Goal: Information Seeking & Learning: Learn about a topic

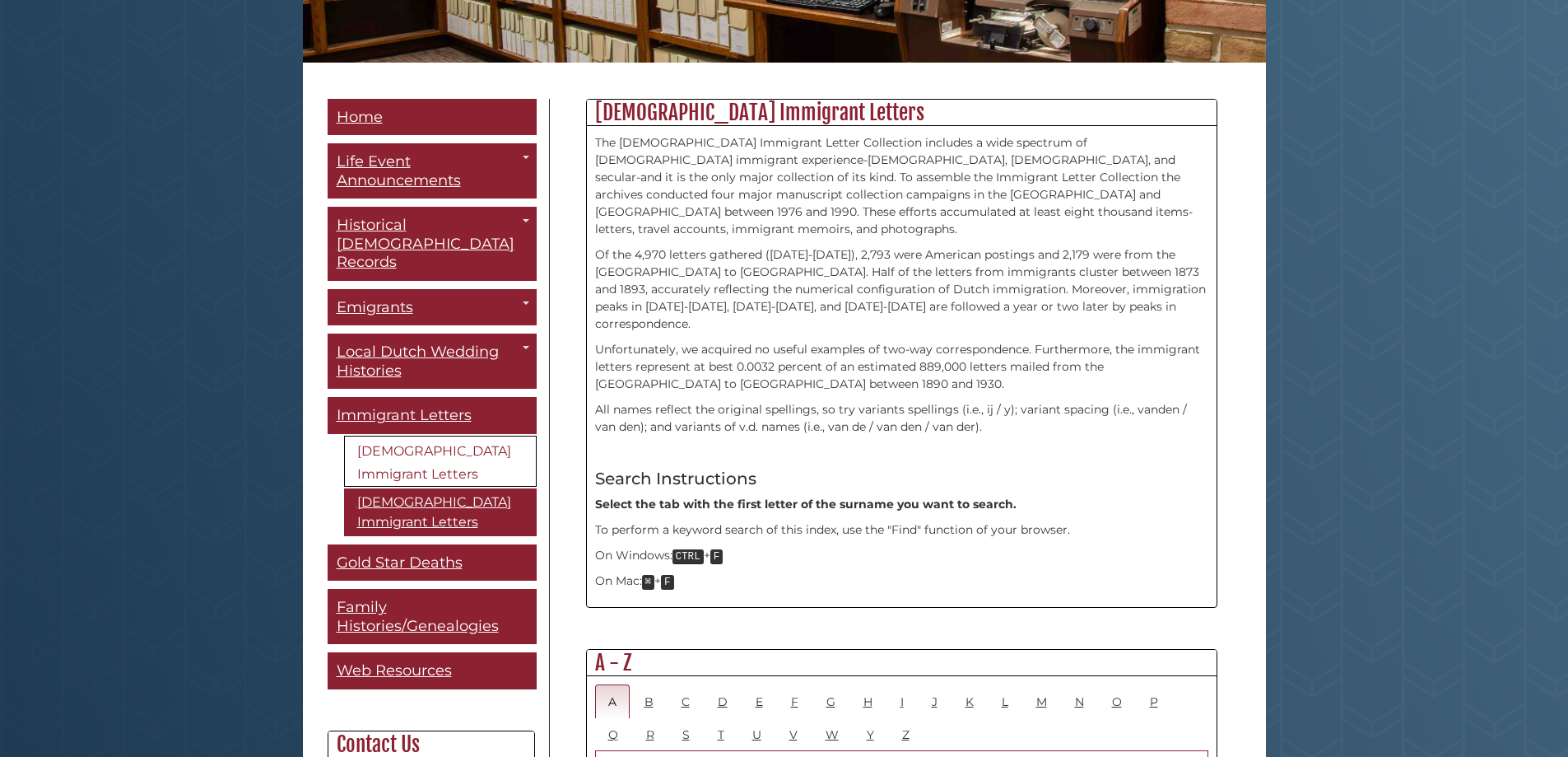
scroll to position [576, 0]
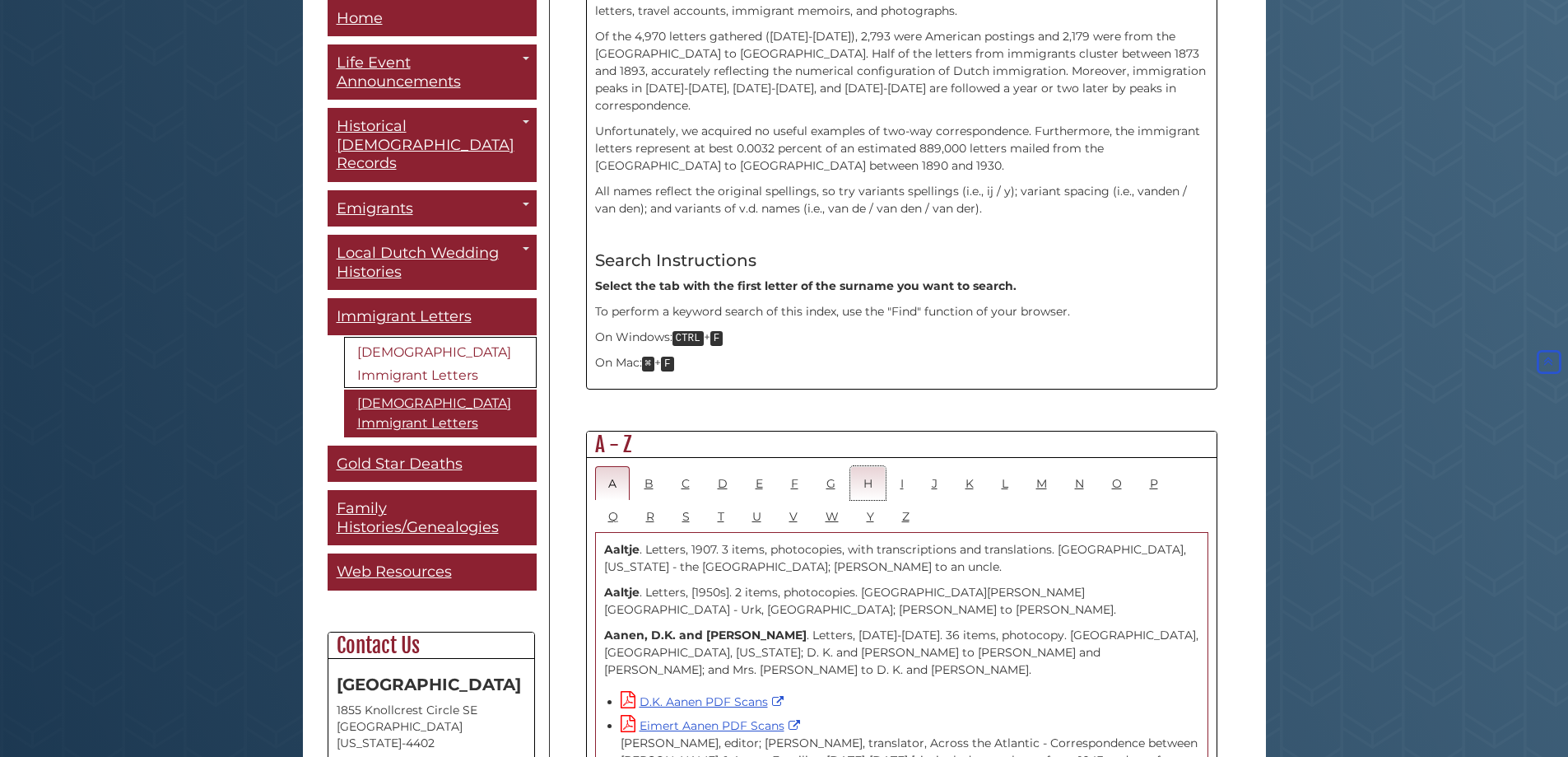
click at [867, 466] on link "H" at bounding box center [868, 483] width 35 height 34
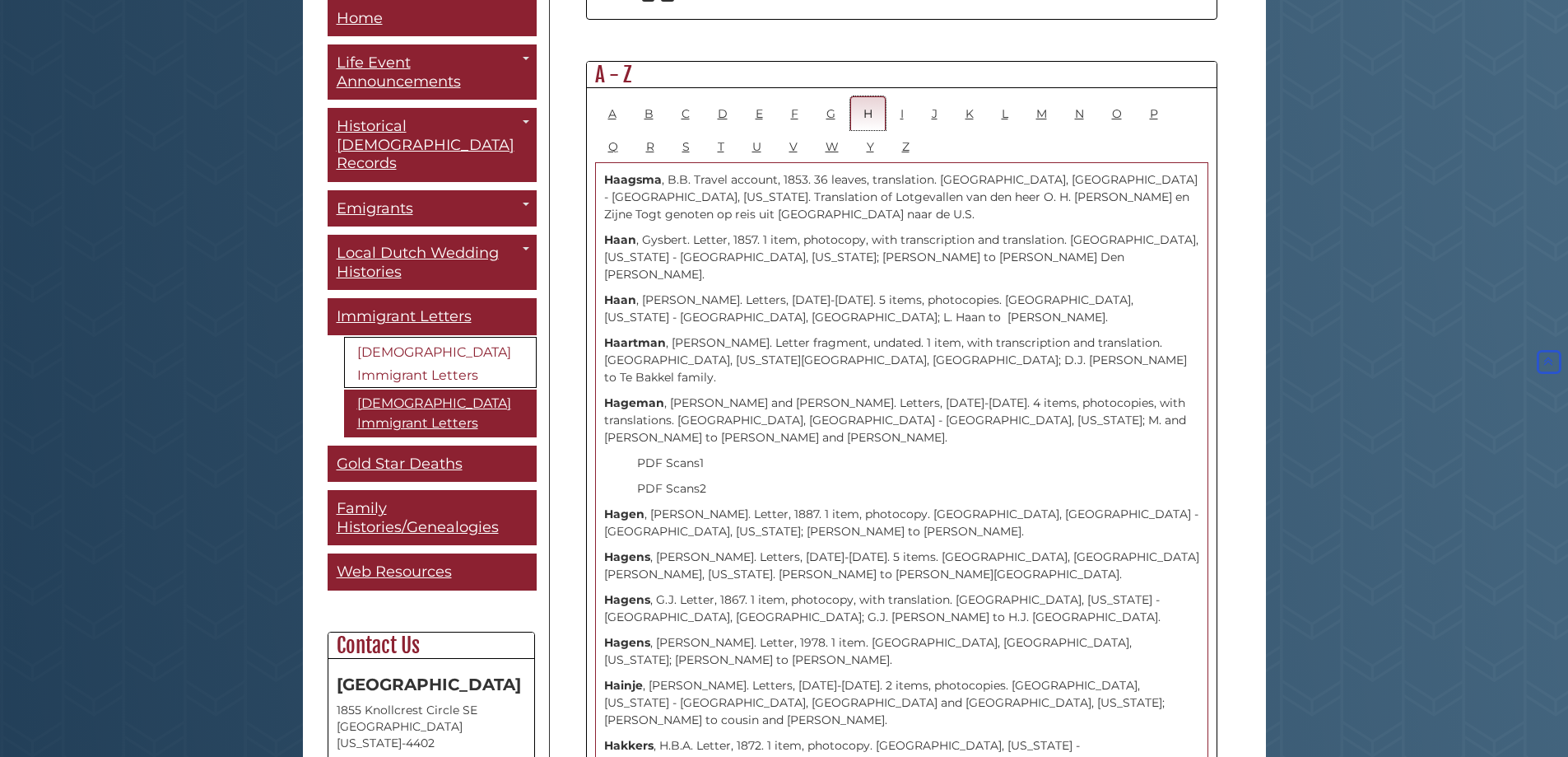
scroll to position [906, 0]
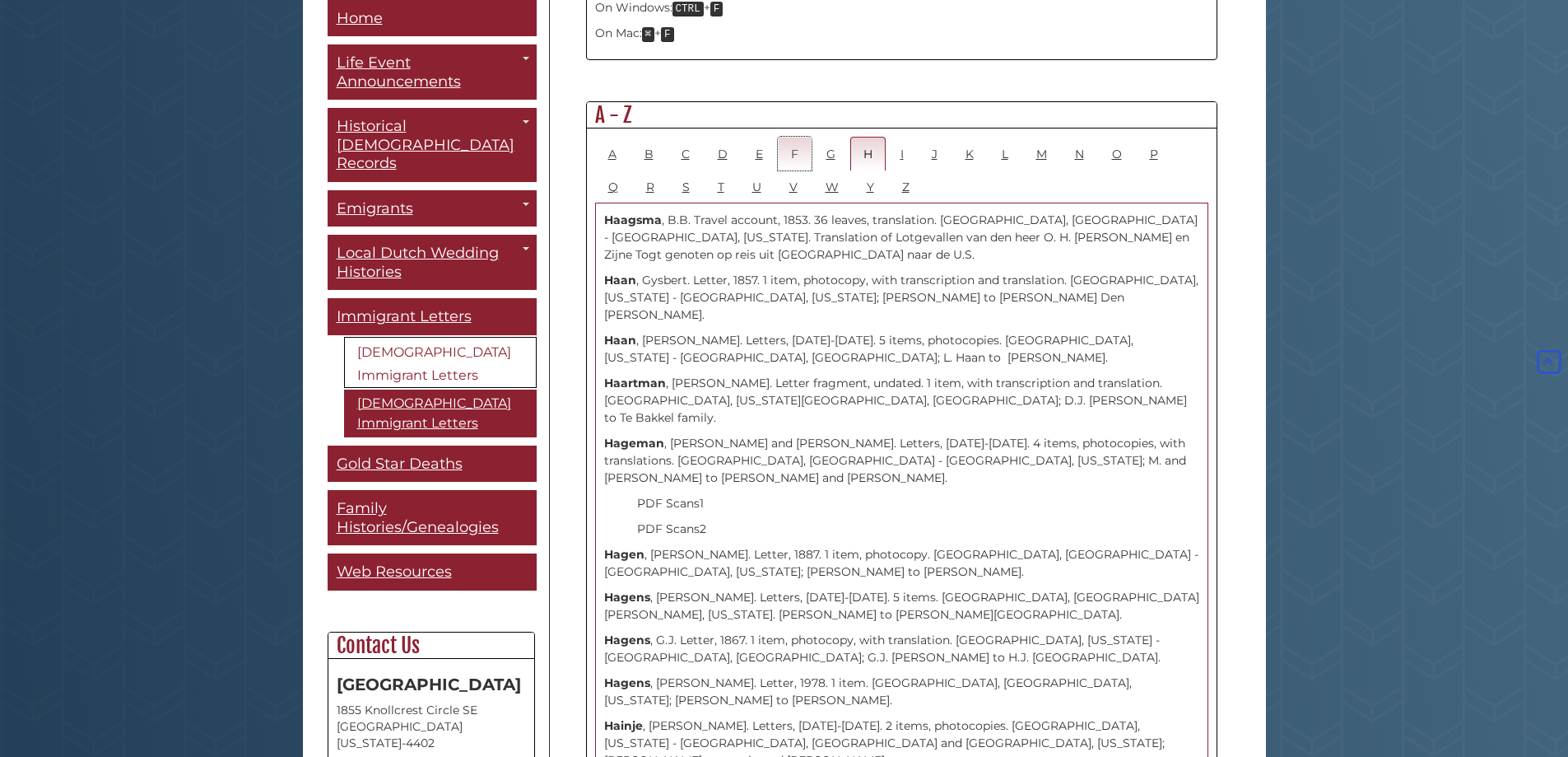
click at [796, 137] on link "F" at bounding box center [795, 154] width 34 height 34
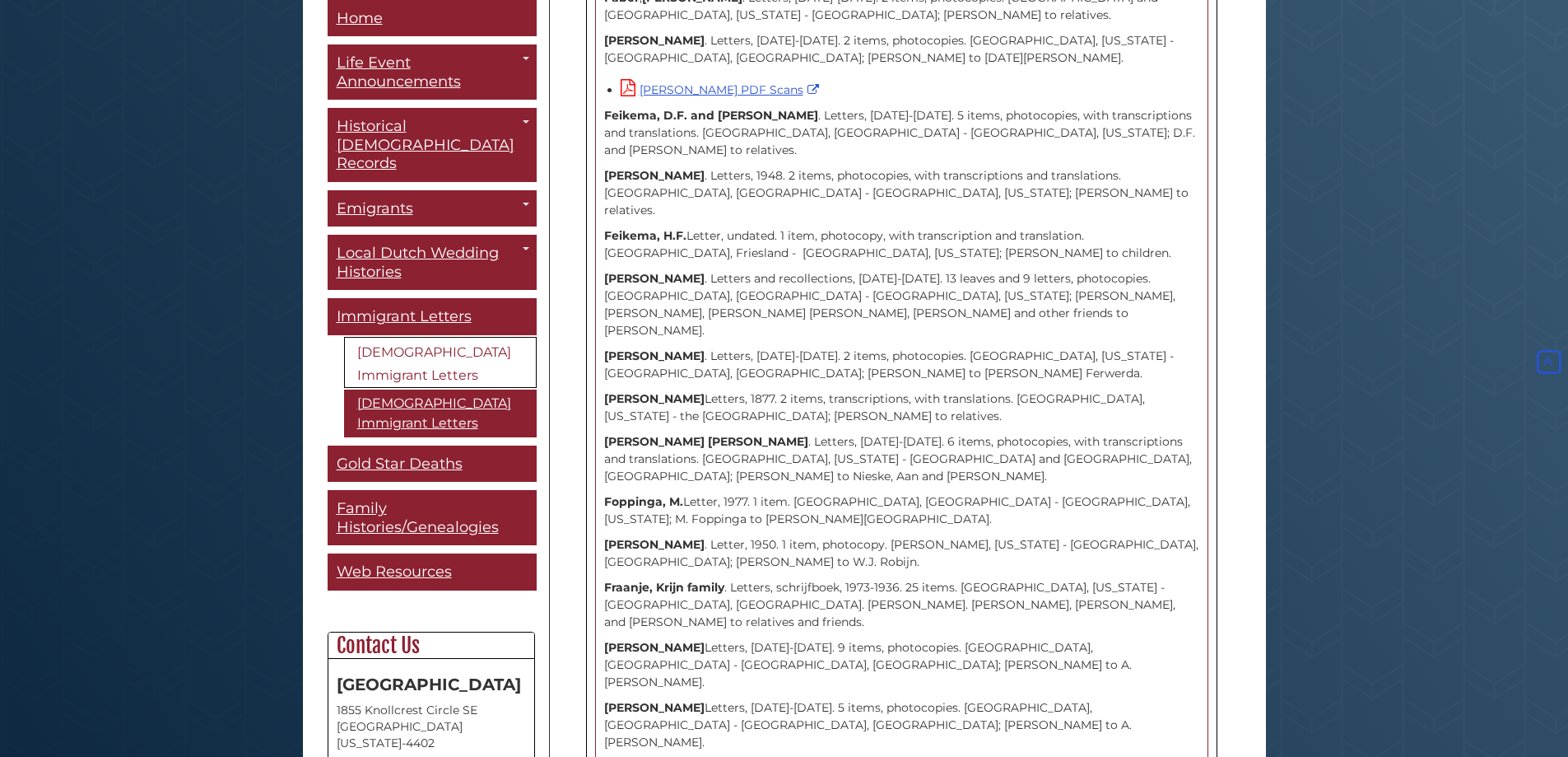
scroll to position [997, 0]
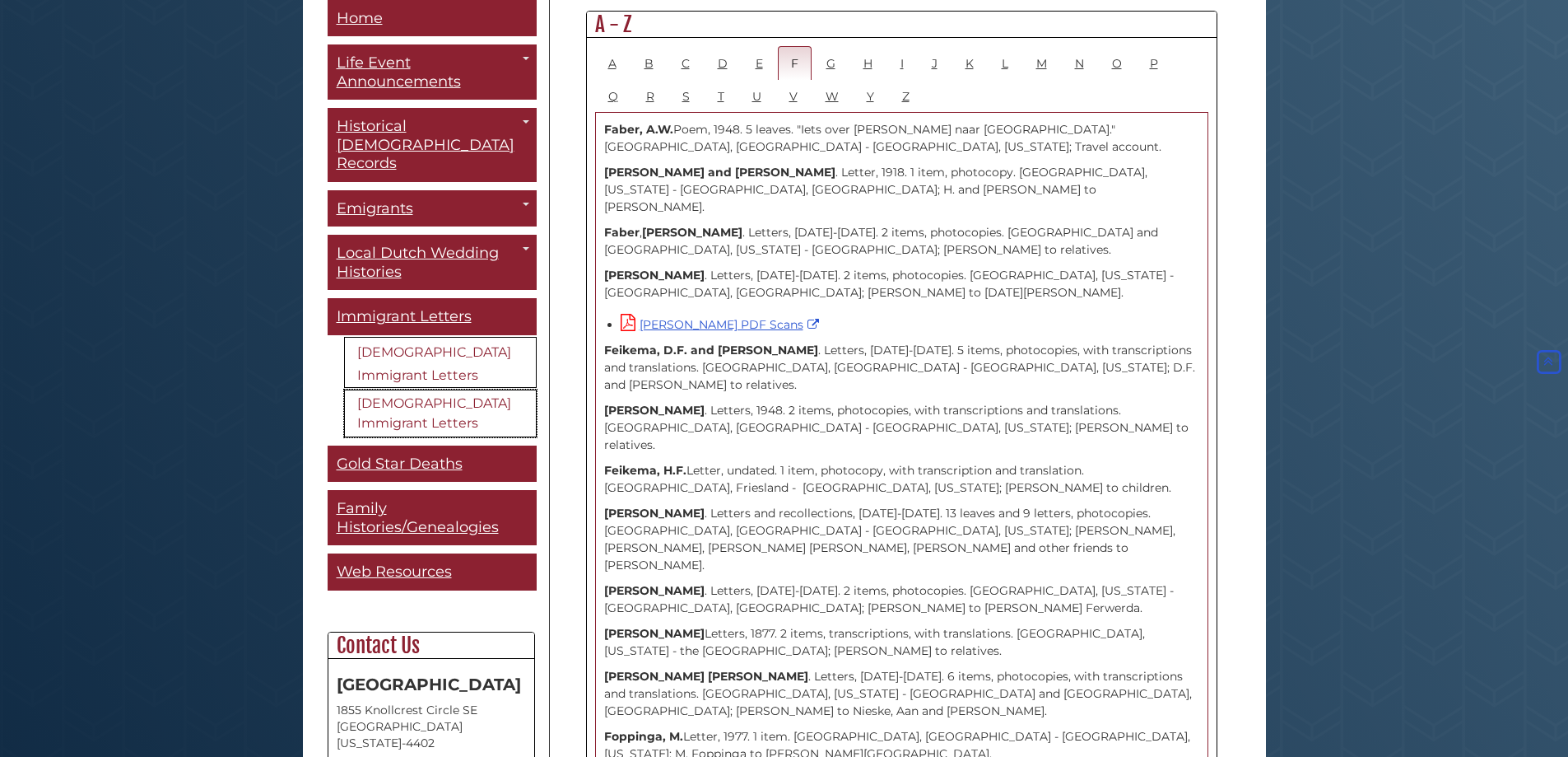
click at [379, 399] on link "[DEMOGRAPHIC_DATA] Immigrant Letters" at bounding box center [440, 412] width 193 height 47
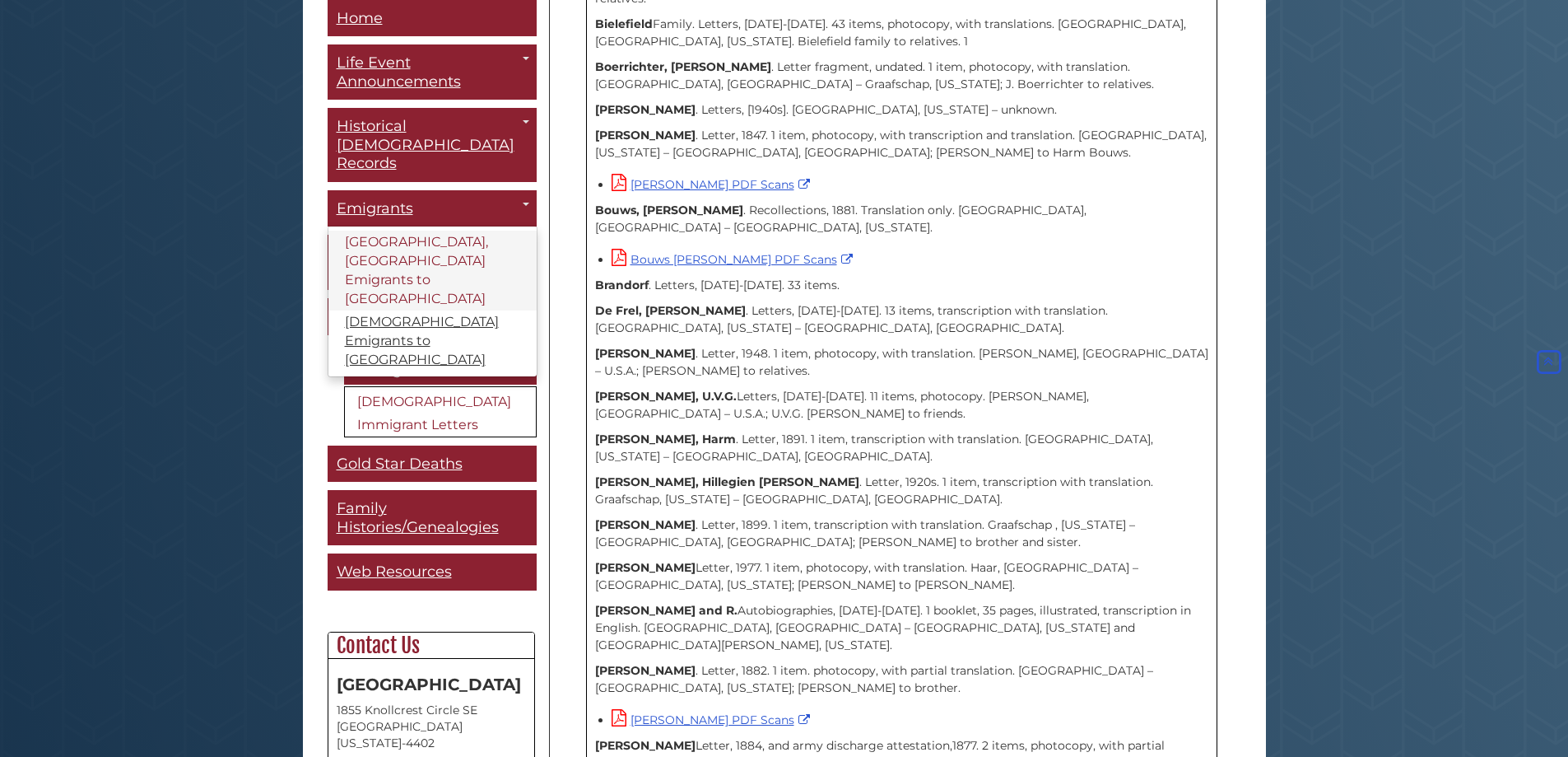
scroll to position [906, 0]
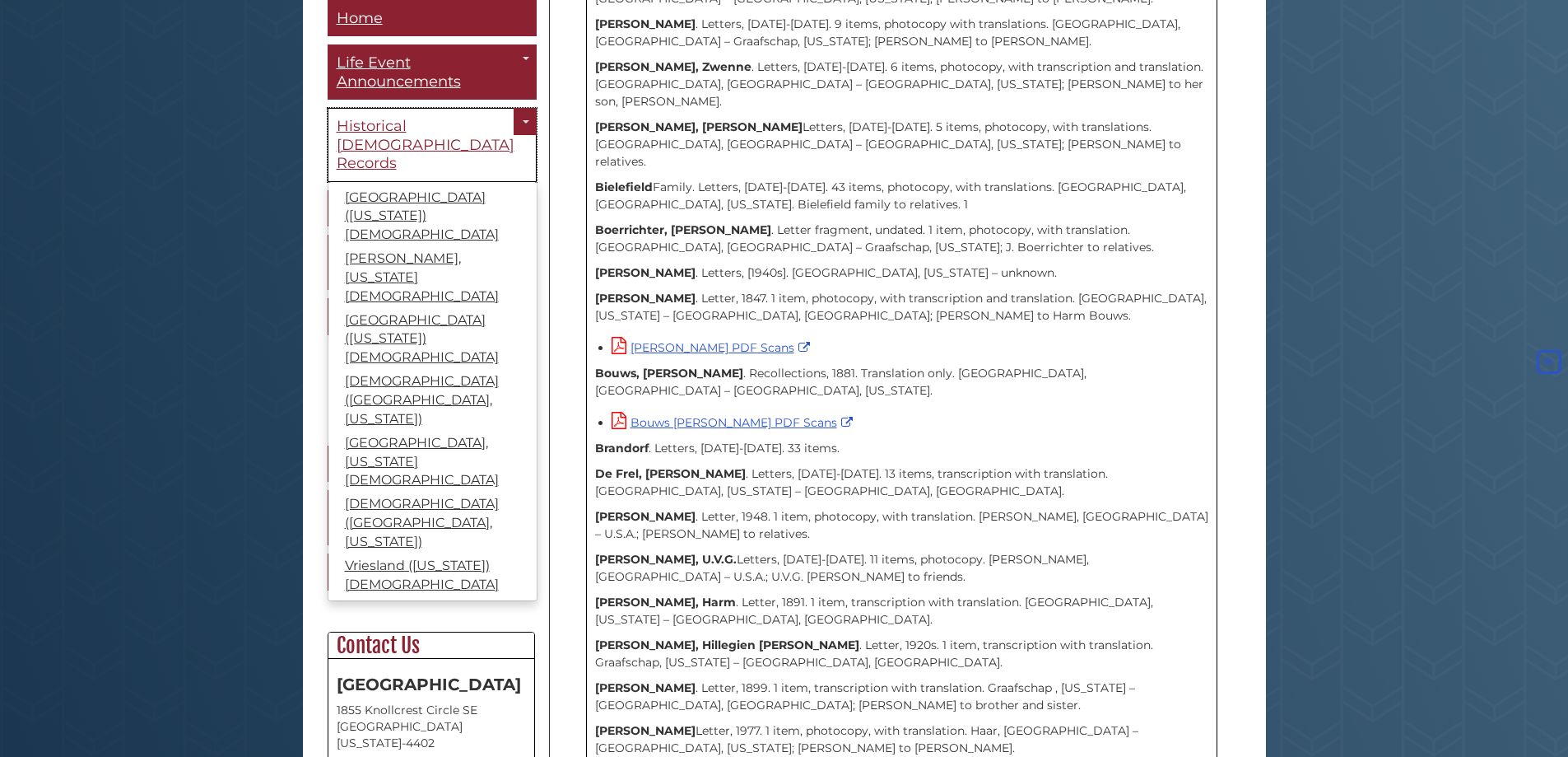
click at [346, 140] on span "Historical [DEMOGRAPHIC_DATA] Records" at bounding box center [425, 145] width 178 height 55
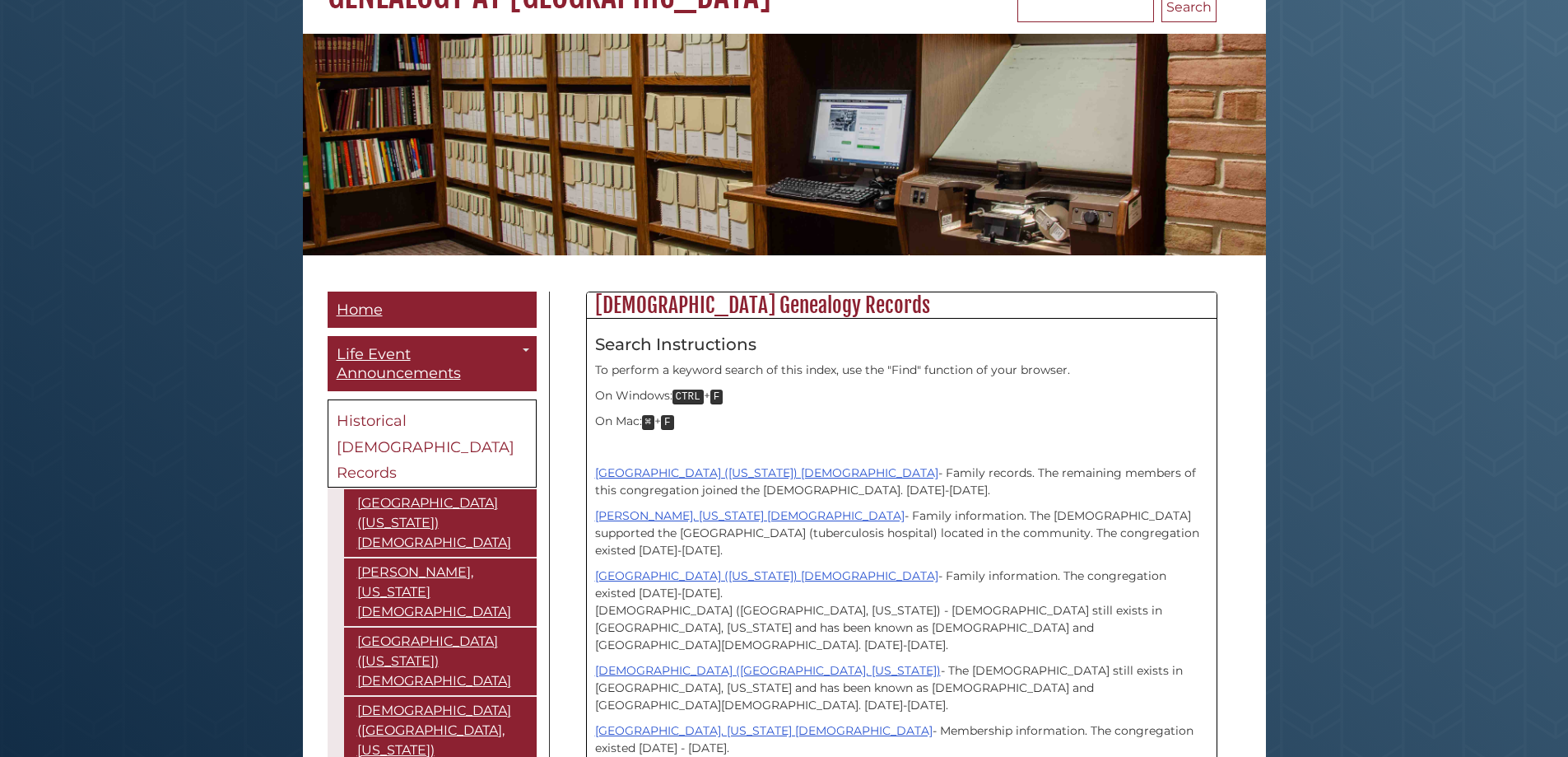
scroll to position [412, 0]
